Goal: Task Accomplishment & Management: Manage account settings

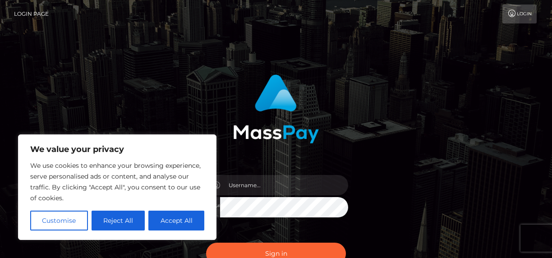
click at [287, 183] on input "text" at bounding box center [284, 185] width 128 height 20
click at [193, 219] on button "Accept All" at bounding box center [176, 221] width 56 height 20
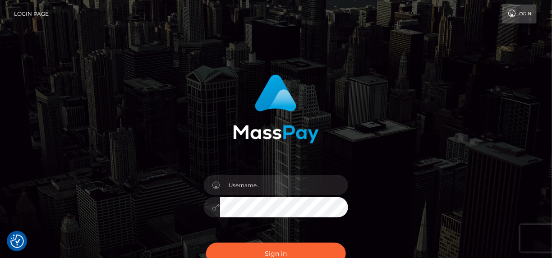
checkbox input "true"
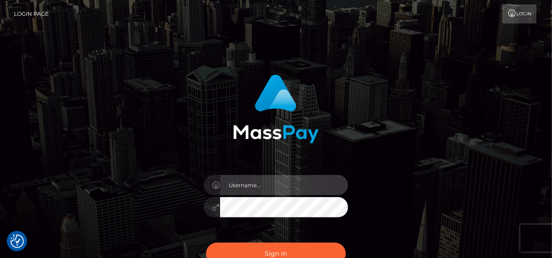
click at [275, 185] on input "text" at bounding box center [284, 185] width 128 height 20
